Goal: Task Accomplishment & Management: Complete application form

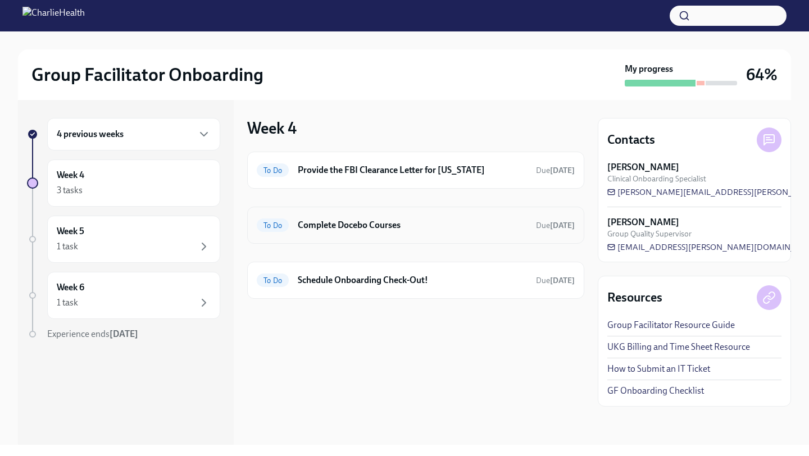
click at [357, 229] on h6 "Complete Docebo Courses" at bounding box center [412, 225] width 229 height 12
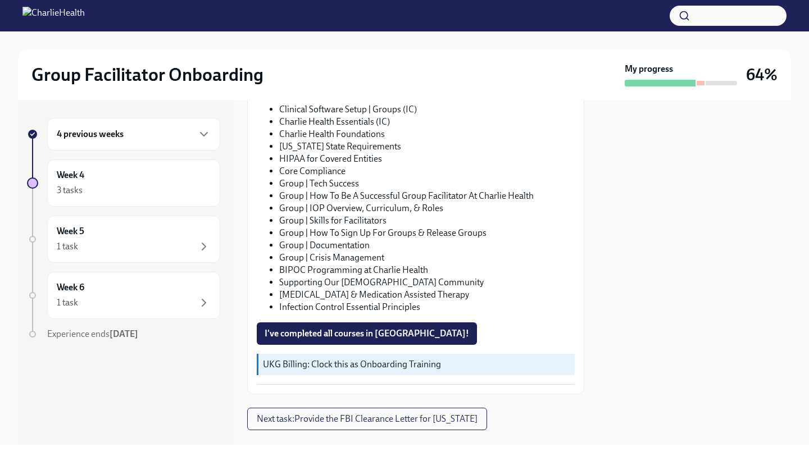
scroll to position [176, 0]
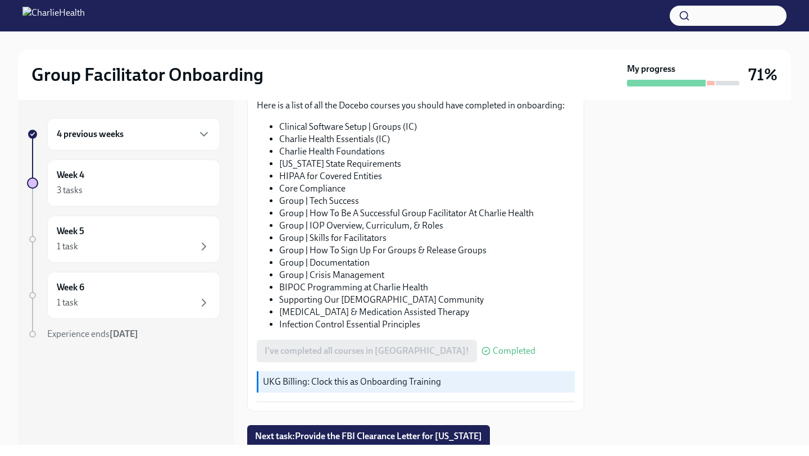
scroll to position [204, 0]
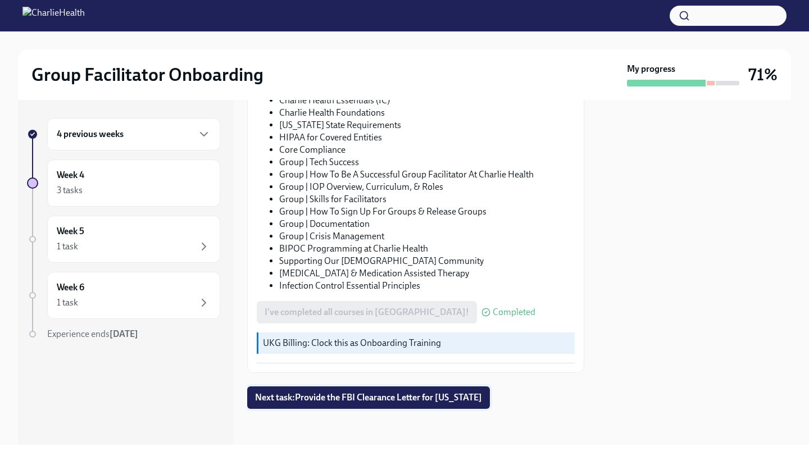
click at [303, 393] on span "Next task : Provide the FBI Clearance Letter for Pennsylvania" at bounding box center [368, 397] width 227 height 11
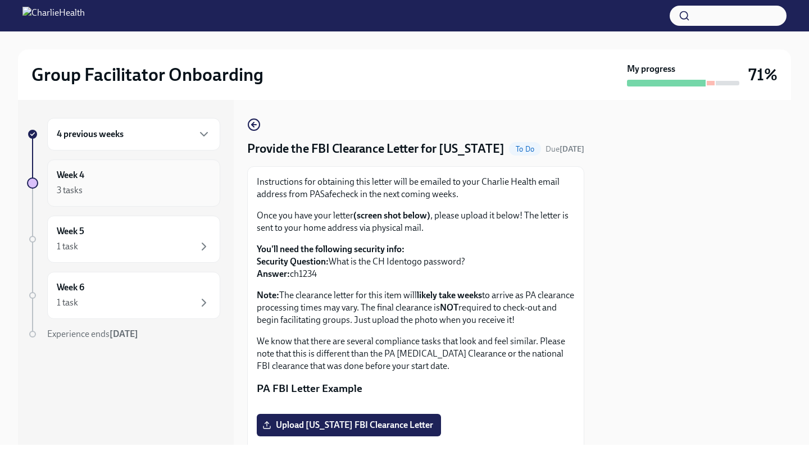
click at [175, 183] on div "Week 4 3 tasks" at bounding box center [134, 183] width 154 height 28
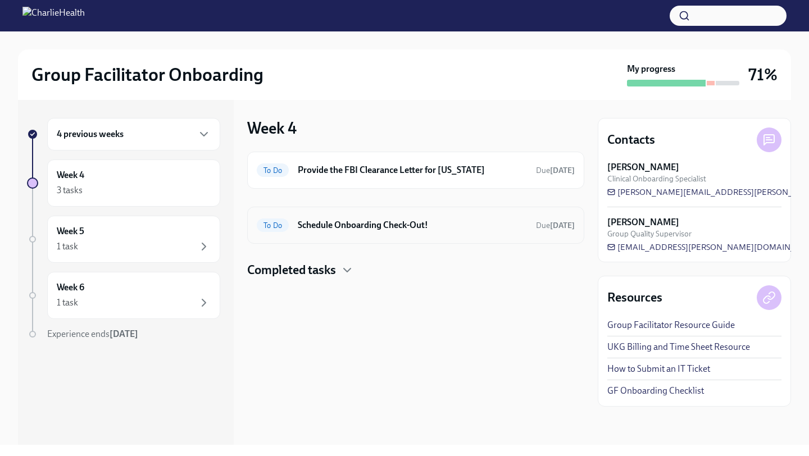
click at [318, 230] on h6 "Schedule Onboarding Check-Out!" at bounding box center [412, 225] width 229 height 12
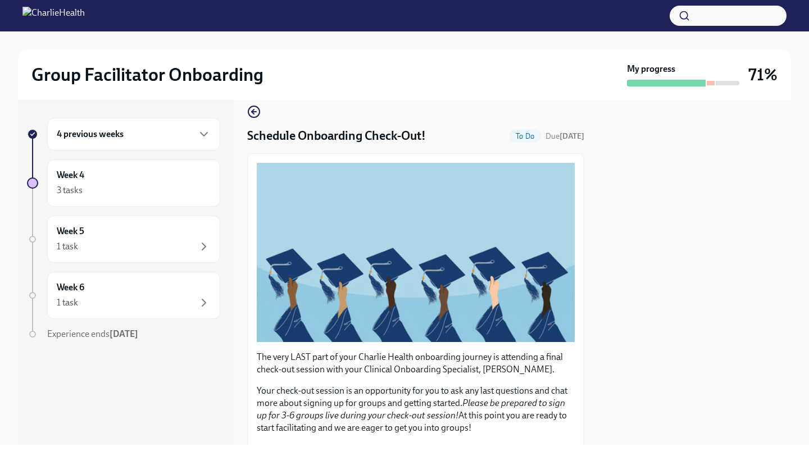
scroll to position [215, 0]
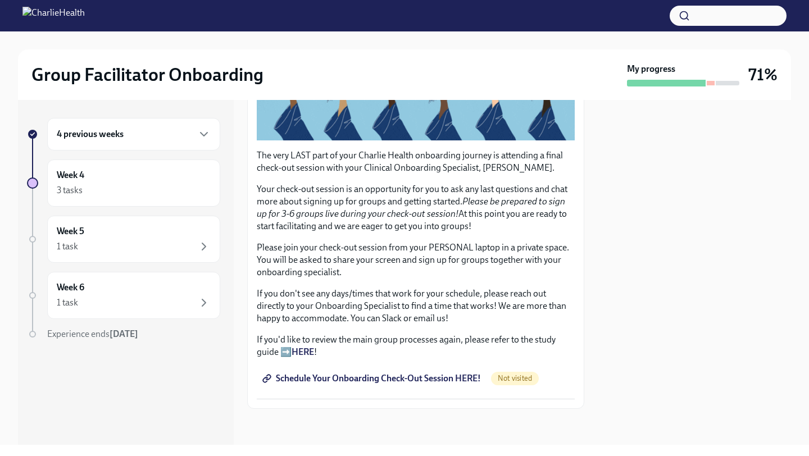
click at [405, 379] on span "Schedule Your Onboarding Check-Out Session HERE!" at bounding box center [373, 378] width 216 height 11
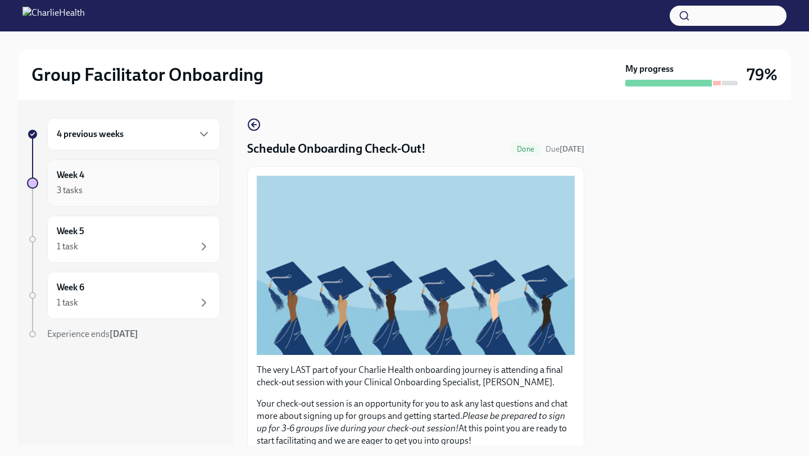
click at [153, 186] on div "3 tasks" at bounding box center [134, 190] width 154 height 13
